Goal: Contribute content

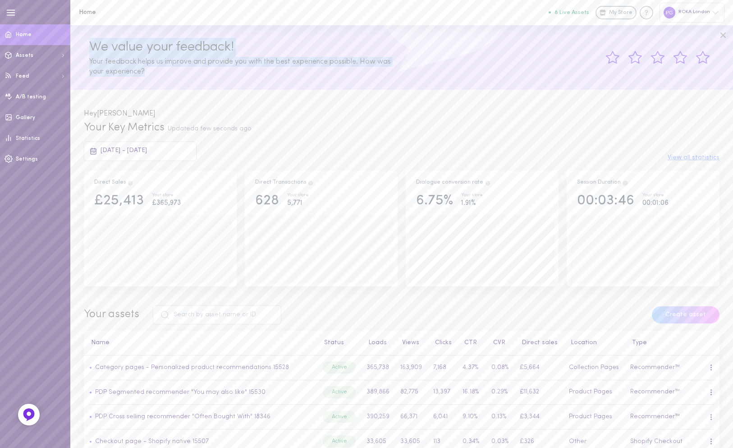
drag, startPoint x: 90, startPoint y: 49, endPoint x: 156, endPoint y: 74, distance: 70.8
click at [156, 74] on div "We value your feedback! Your feedback helps us improve and provide you with the…" at bounding box center [242, 57] width 319 height 39
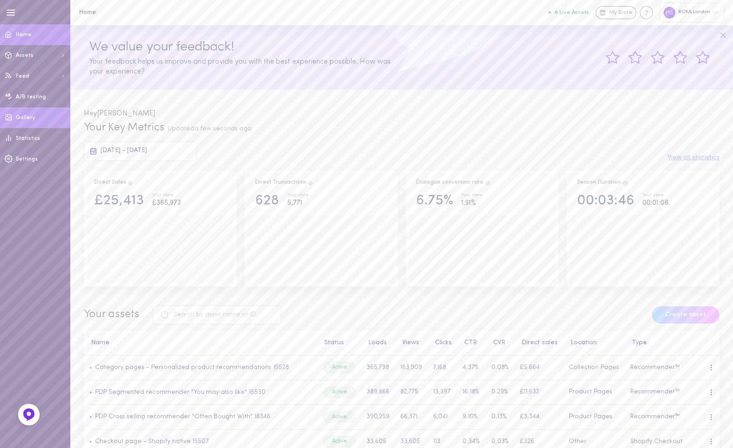
click at [44, 123] on link "Gallery" at bounding box center [35, 117] width 70 height 21
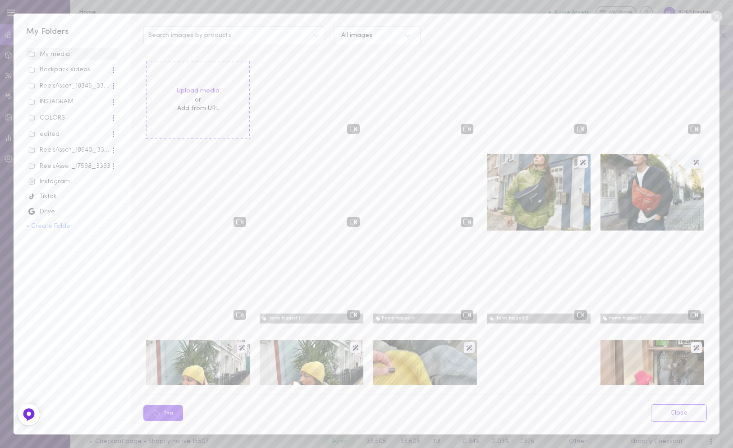
click at [38, 8] on div "My Folders My media Backpack Videos ReelsAsset_18345_3393 INSTAGRAM COLORS edit…" at bounding box center [366, 224] width 733 height 448
click at [714, 17] on icon at bounding box center [716, 16] width 11 height 11
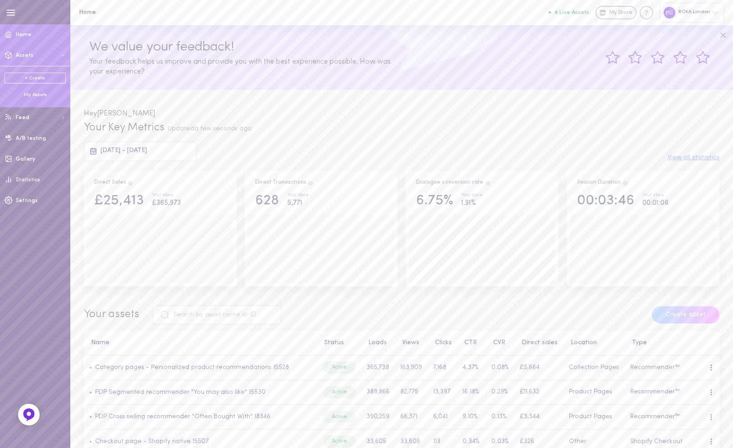
click at [43, 53] on button "Assets" at bounding box center [35, 55] width 70 height 21
click at [60, 54] on icon at bounding box center [63, 55] width 6 height 5
drag, startPoint x: 59, startPoint y: 59, endPoint x: 59, endPoint y: 52, distance: 7.2
click at [59, 52] on button "Assets" at bounding box center [35, 55] width 70 height 21
click at [43, 79] on link "+ Create" at bounding box center [35, 78] width 61 height 11
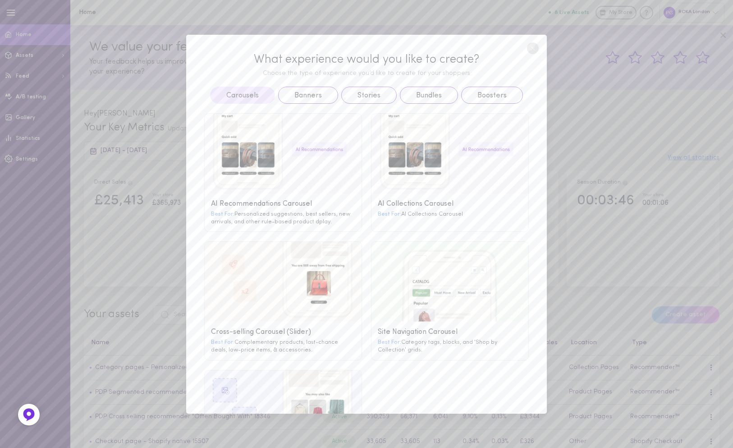
click at [42, 54] on div "What experience would you like to create? Choose the type of experience you’d l…" at bounding box center [366, 224] width 733 height 448
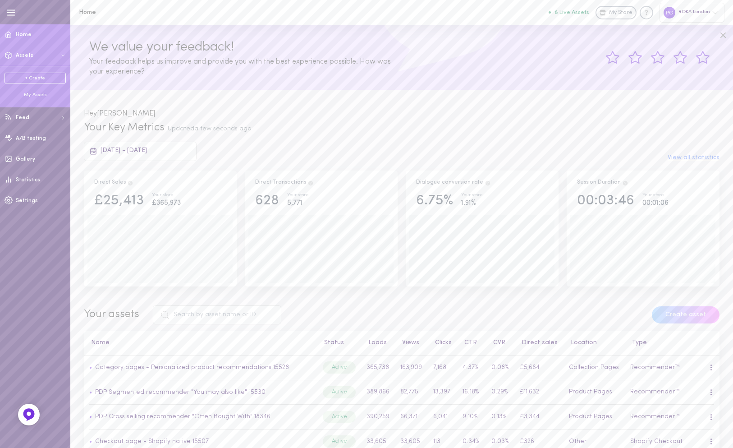
click at [31, 95] on div "My Assets" at bounding box center [35, 95] width 61 height 7
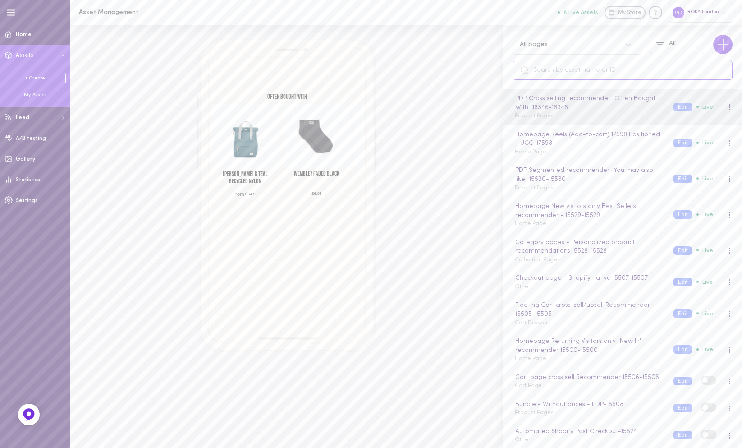
click at [556, 66] on input "text" at bounding box center [623, 70] width 220 height 19
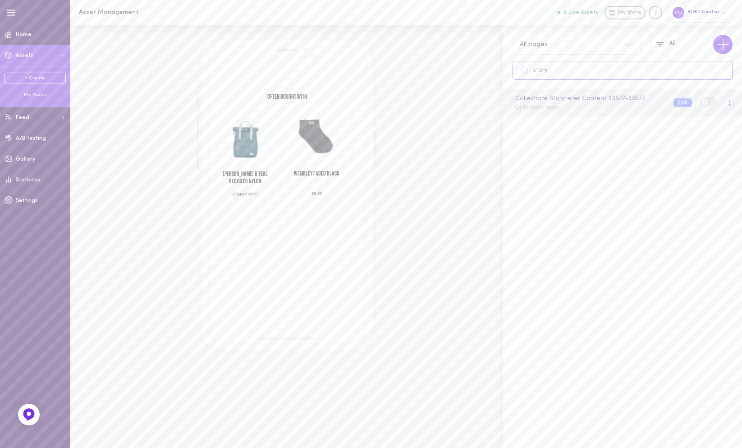
type input "story"
click at [574, 113] on div "Collections Storyteller Content 33577 - 33577 Collection Pages Edit" at bounding box center [622, 102] width 239 height 27
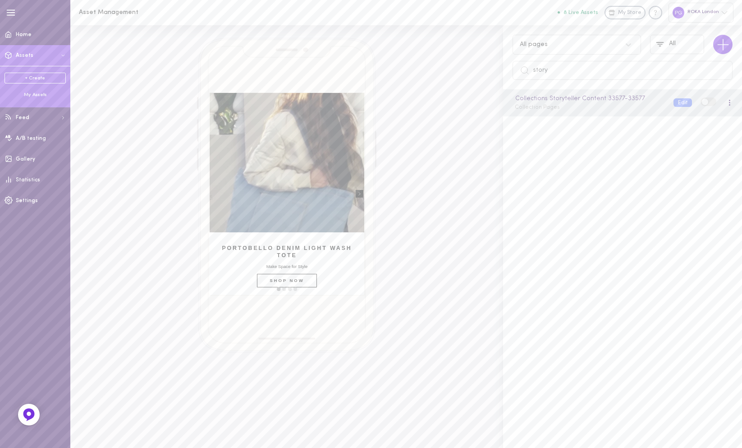
click at [361, 191] on rect "Right arrow" at bounding box center [359, 193] width 7 height 7
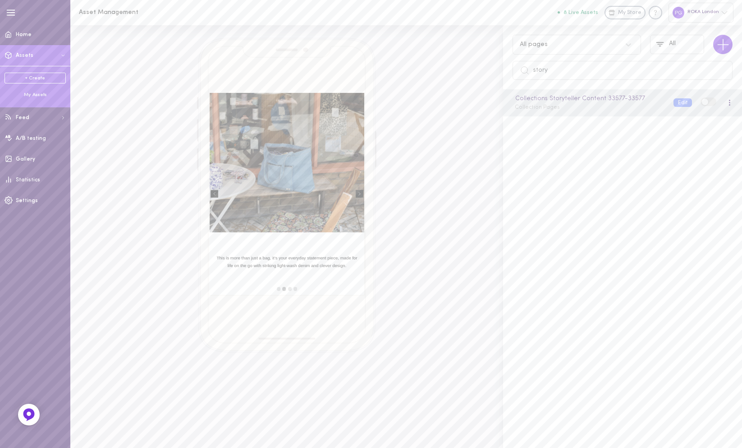
click at [361, 191] on rect "Right arrow" at bounding box center [359, 193] width 7 height 7
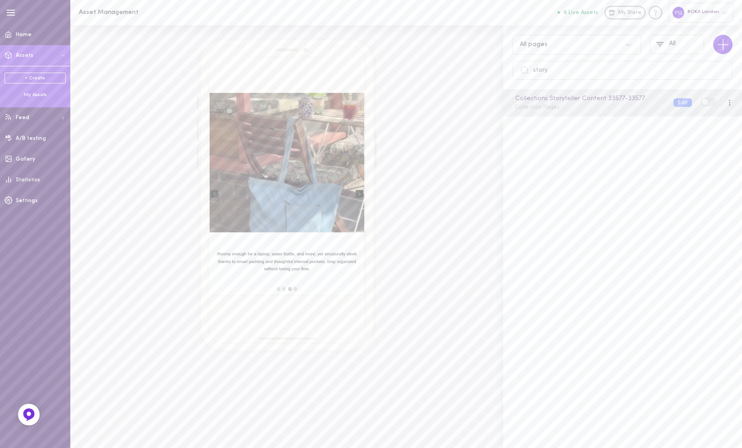
click at [361, 191] on rect "Right arrow" at bounding box center [359, 193] width 7 height 7
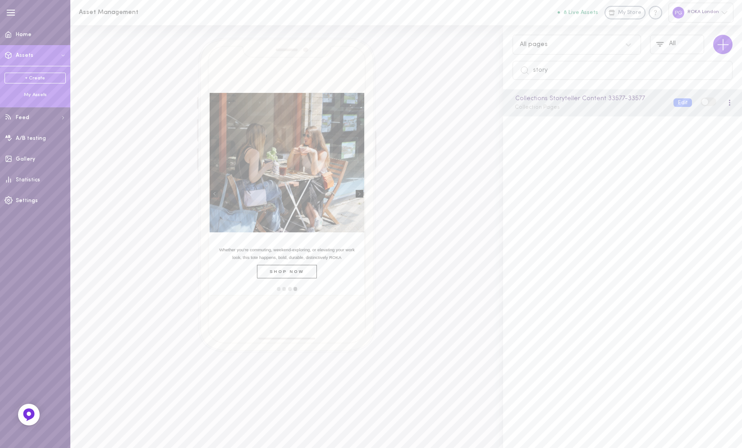
click at [361, 191] on rect "Right arrow" at bounding box center [359, 193] width 7 height 7
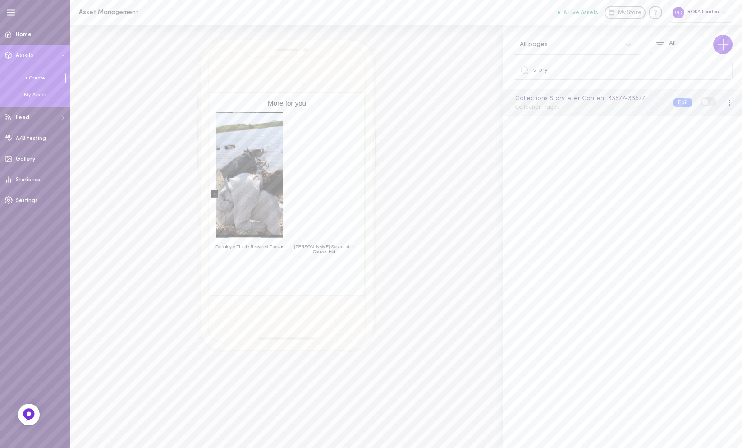
click at [729, 102] on div at bounding box center [730, 102] width 2 height 7
click at [702, 125] on div "Preview" at bounding box center [683, 121] width 80 height 21
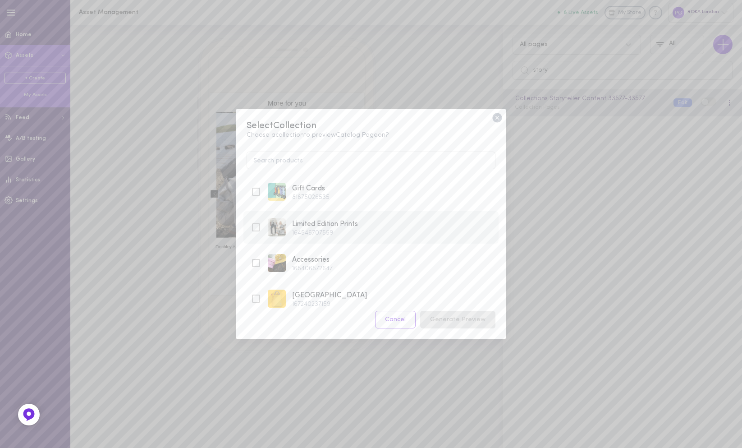
click at [317, 230] on div "164546707559" at bounding box center [325, 233] width 66 height 6
click at [320, 267] on div "165406572647" at bounding box center [312, 269] width 41 height 6
click at [325, 230] on div "164546707559" at bounding box center [325, 233] width 66 height 6
drag, startPoint x: 327, startPoint y: 259, endPoint x: 334, endPoint y: 251, distance: 11.5
click at [331, 250] on div "Accessories 165406572647" at bounding box center [371, 263] width 255 height 32
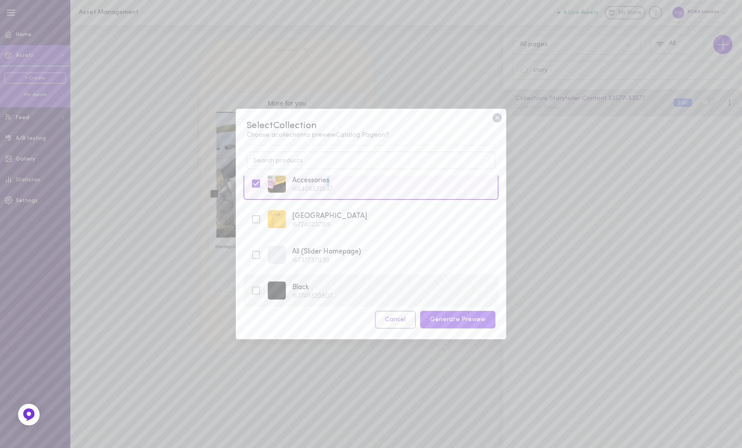
scroll to position [28, 0]
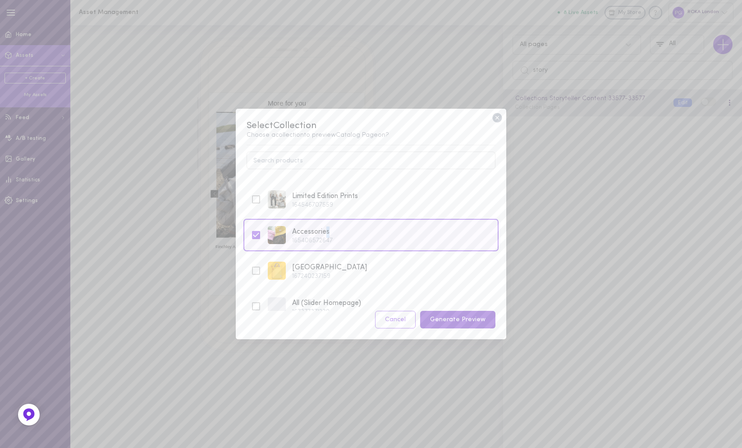
click at [459, 323] on button "Generate Preview" at bounding box center [457, 320] width 75 height 18
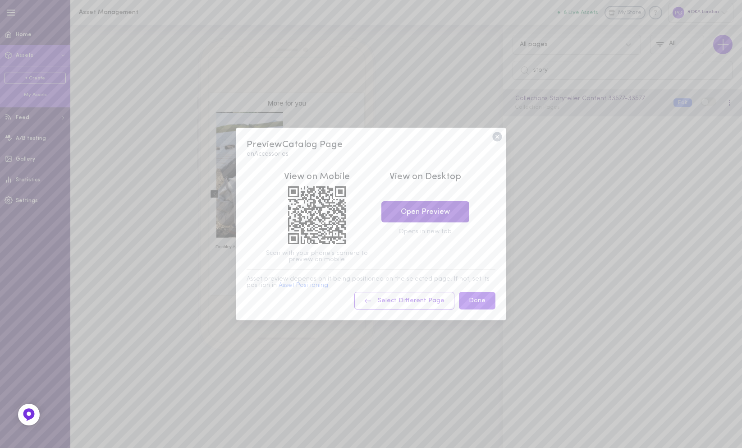
click at [422, 213] on link "Open Preview" at bounding box center [426, 211] width 88 height 21
click at [494, 138] on icon at bounding box center [496, 136] width 9 height 9
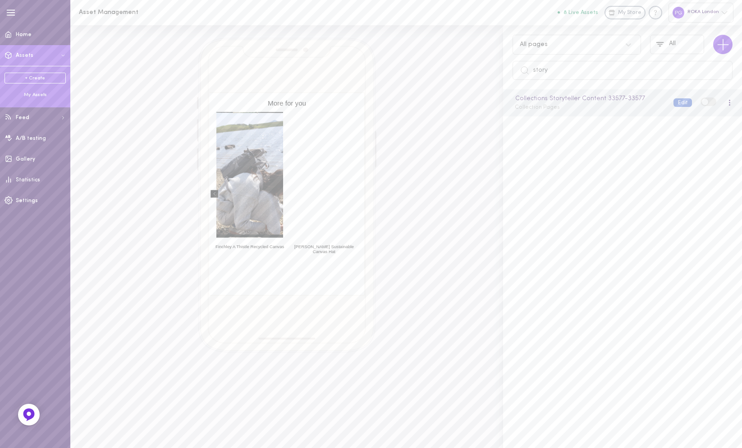
click at [674, 101] on button "Edit" at bounding box center [683, 102] width 18 height 9
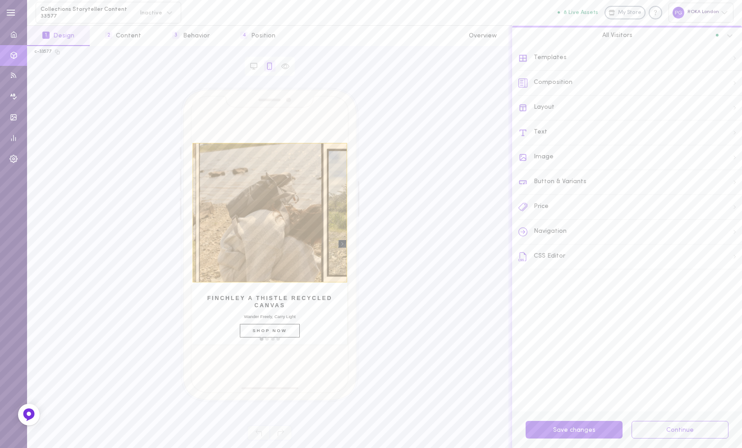
click at [285, 227] on div at bounding box center [270, 212] width 155 height 139
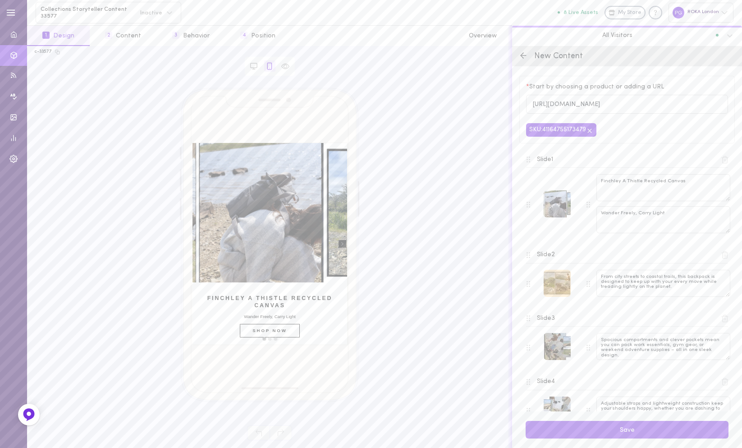
click at [556, 286] on div at bounding box center [557, 283] width 27 height 27
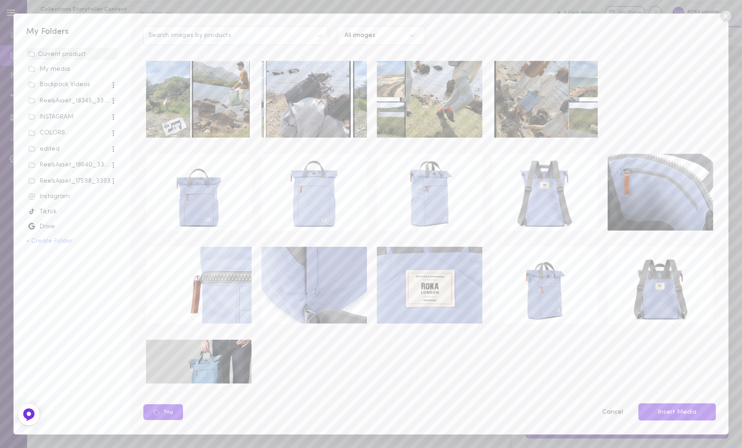
click at [727, 15] on icon at bounding box center [726, 16] width 14 height 14
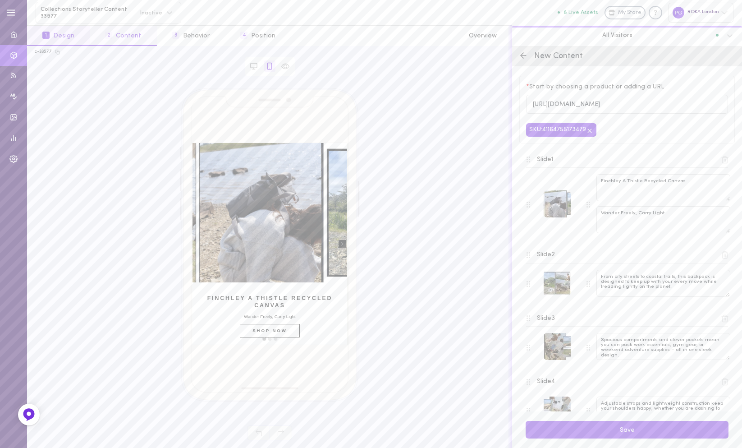
drag, startPoint x: 122, startPoint y: 33, endPoint x: 136, endPoint y: 42, distance: 16.4
click at [122, 33] on button "2 Content" at bounding box center [123, 36] width 67 height 20
click at [177, 42] on button "3 Behavior" at bounding box center [191, 36] width 68 height 20
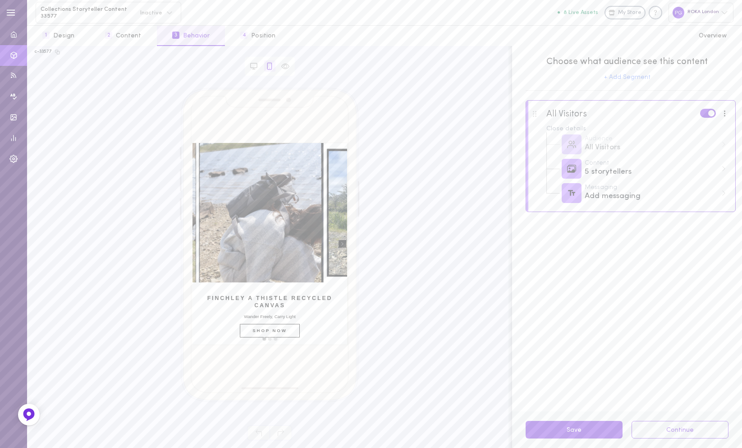
click at [246, 49] on div "c-33577" at bounding box center [270, 52] width 470 height 6
click at [268, 36] on button "4 Position" at bounding box center [258, 36] width 66 height 20
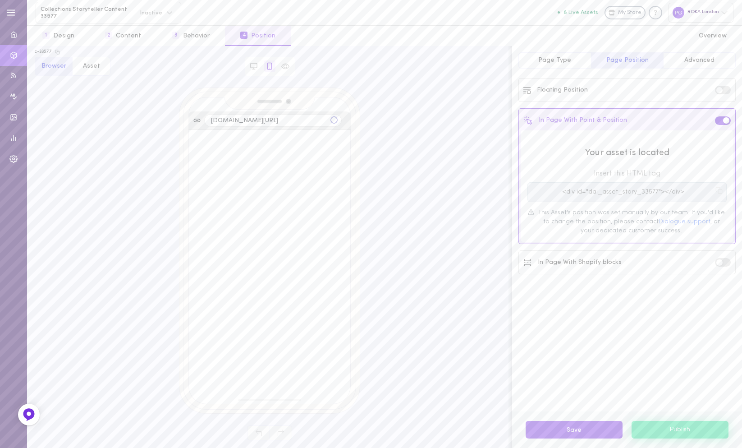
select select "manual"
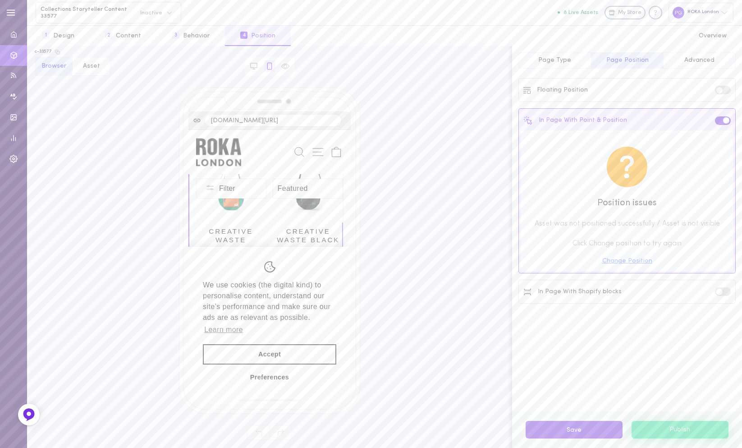
scroll to position [210, 0]
click at [722, 262] on div "Position issues Asset was not positioned successfully / Asset is not visible Cl…" at bounding box center [627, 206] width 199 height 118
click at [667, 292] on div "In Page With Shopify blocks" at bounding box center [627, 291] width 213 height 19
click at [725, 294] on label at bounding box center [723, 291] width 16 height 9
click at [0, 0] on input "checkbox" at bounding box center [0, 0] width 0 height 0
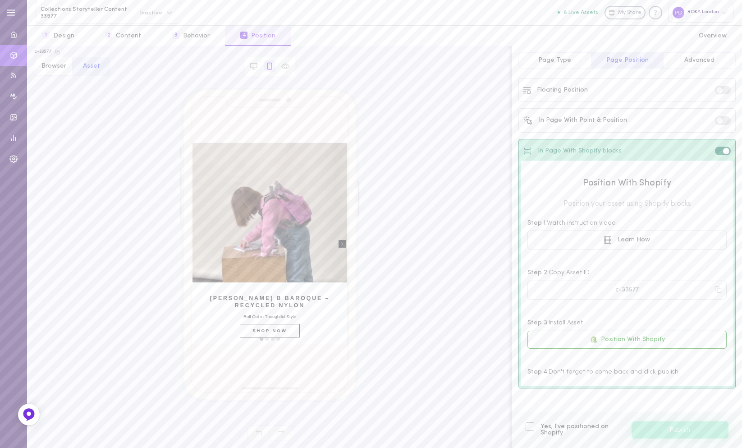
click at [723, 151] on span at bounding box center [726, 151] width 6 height 6
click at [0, 0] on input "checkbox" at bounding box center [0, 0] width 0 height 0
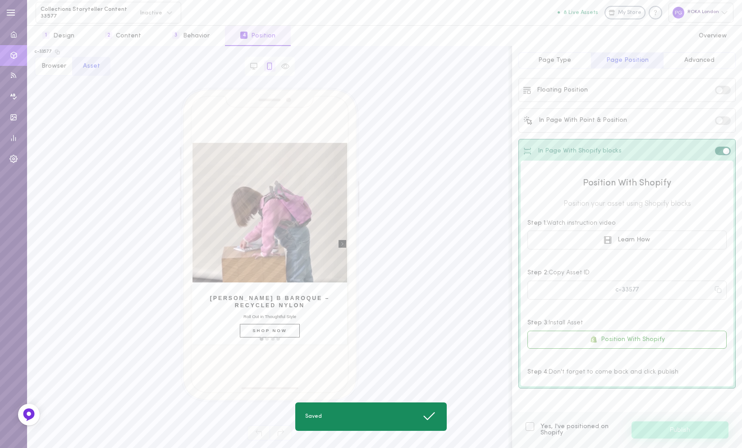
click at [722, 117] on label at bounding box center [723, 120] width 16 height 9
click at [0, 0] on input "checkbox" at bounding box center [0, 0] width 0 height 0
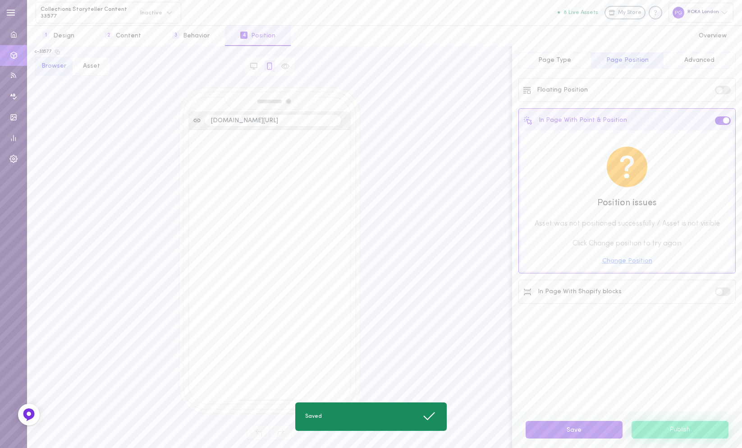
select select "manual"
